Goal: Information Seeking & Learning: Learn about a topic

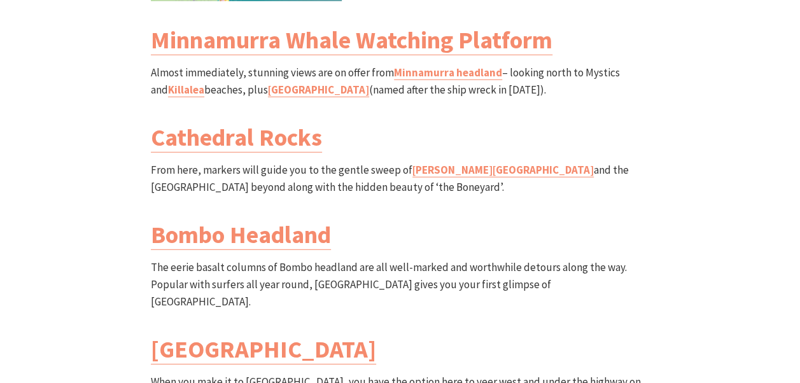
scroll to position [1654, 0]
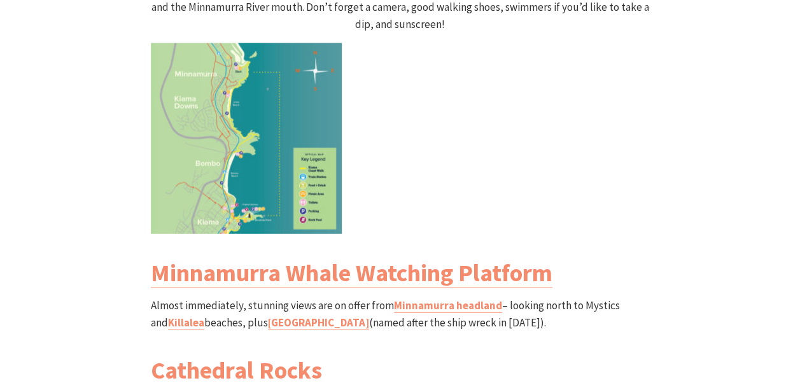
scroll to position [1400, 0]
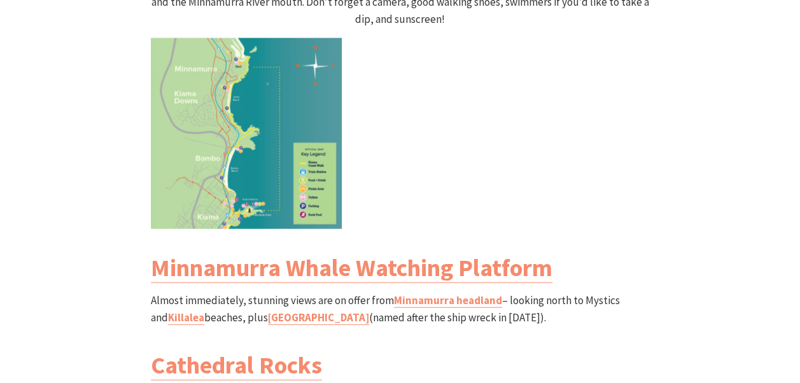
click at [231, 109] on img at bounding box center [246, 133] width 191 height 191
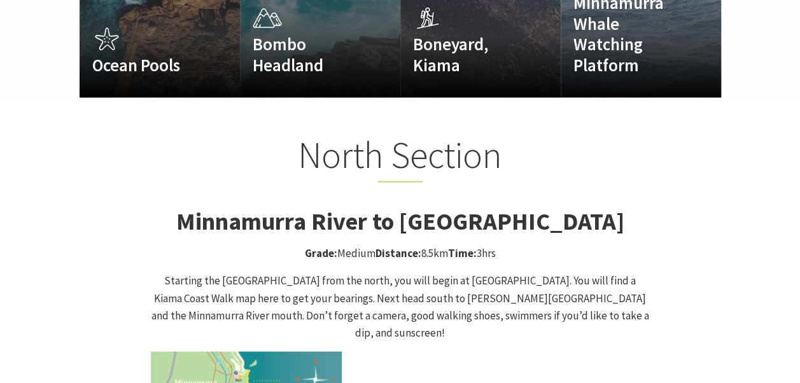
scroll to position [1082, 0]
